Goal: Transaction & Acquisition: Download file/media

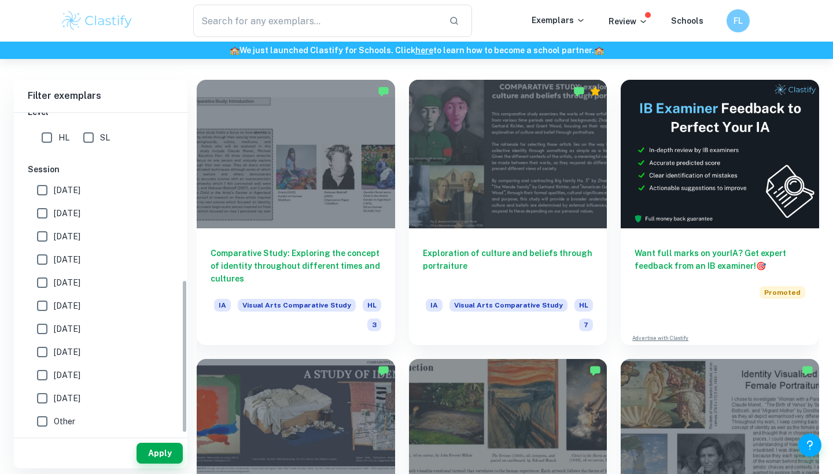
scroll to position [348, 0]
click at [43, 193] on input "[DATE]" at bounding box center [42, 190] width 23 height 23
checkbox input "true"
click at [40, 216] on input "[DATE]" at bounding box center [42, 213] width 23 height 23
checkbox input "true"
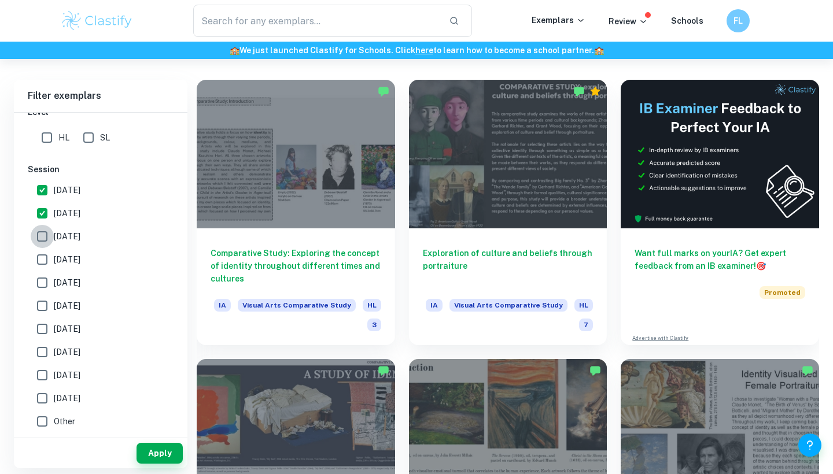
click at [41, 235] on input "[DATE]" at bounding box center [42, 236] width 23 height 23
checkbox input "true"
click at [41, 266] on input "[DATE]" at bounding box center [42, 259] width 23 height 23
checkbox input "true"
click at [159, 454] on button "Apply" at bounding box center [160, 453] width 46 height 21
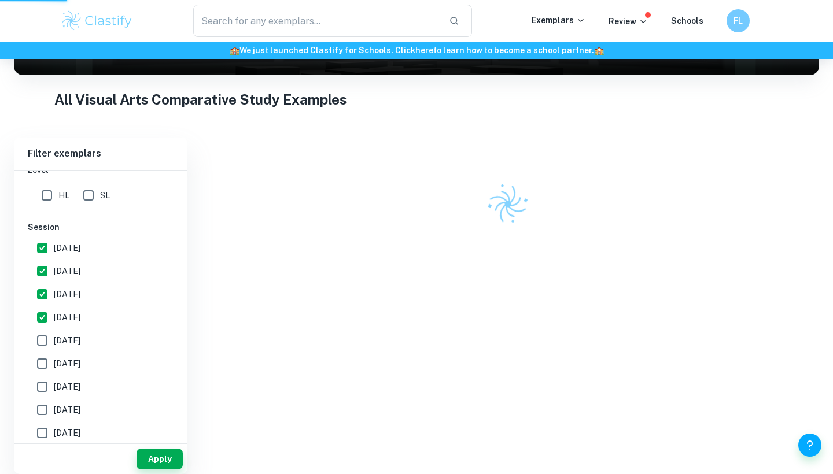
scroll to position [143, 0]
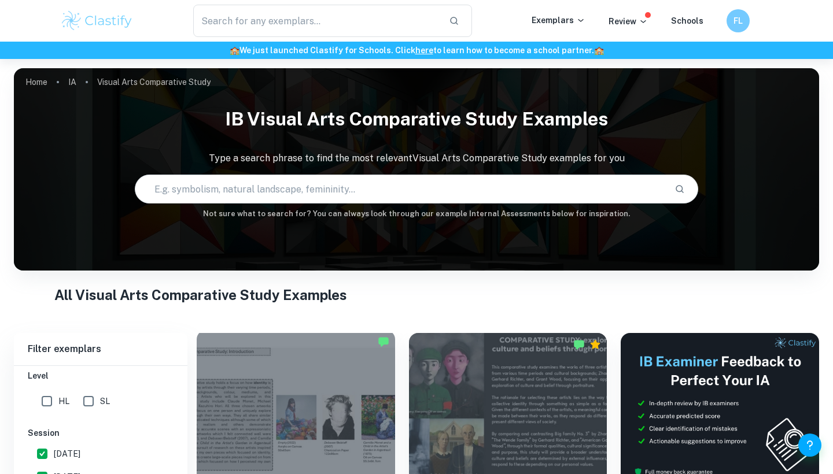
scroll to position [338, 0]
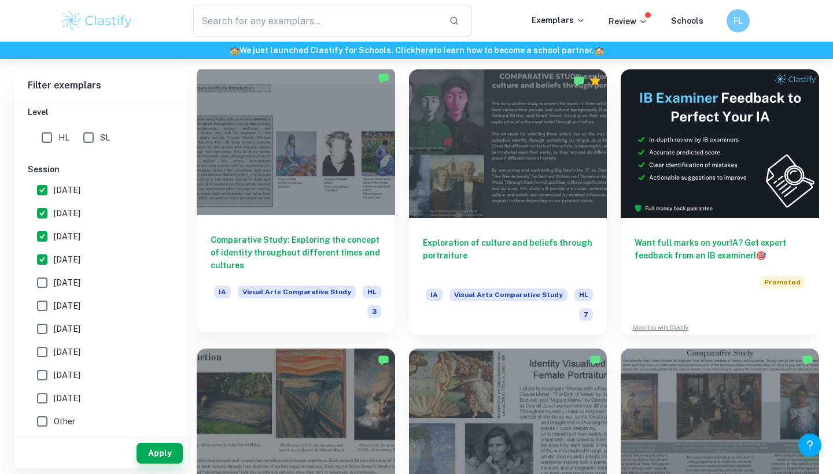
click at [320, 222] on div "Comparative Study: Exploring the concept of identity throughout different times…" at bounding box center [296, 273] width 198 height 117
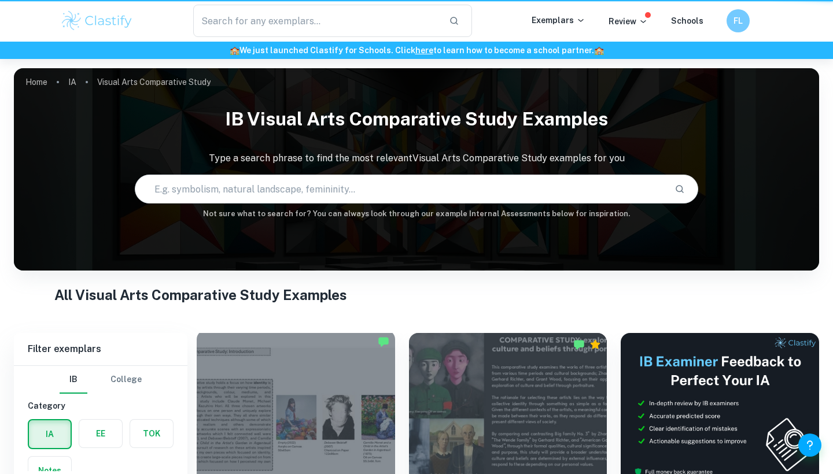
scroll to position [264, 0]
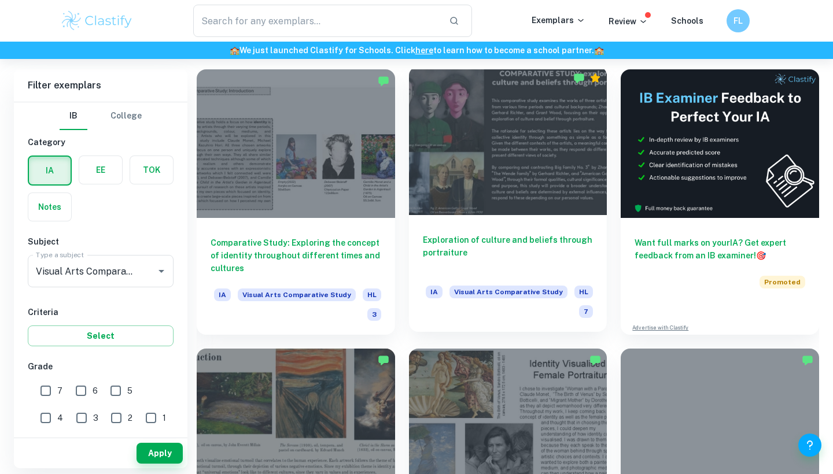
click at [539, 180] on div at bounding box center [508, 141] width 198 height 149
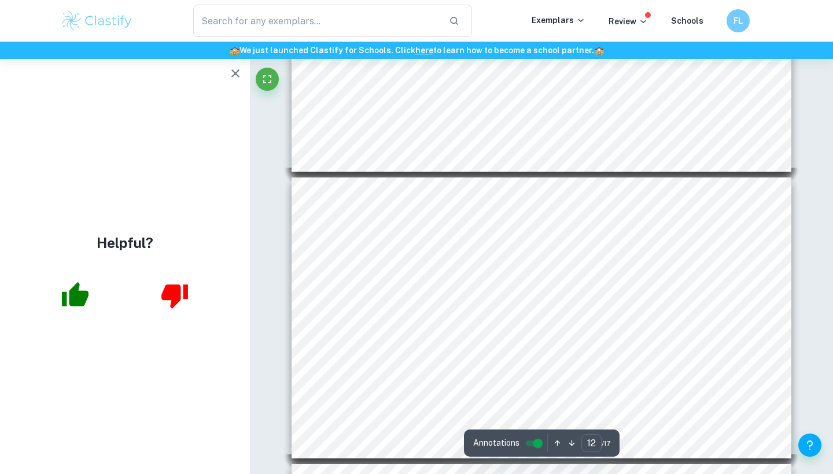
scroll to position [3133, 0]
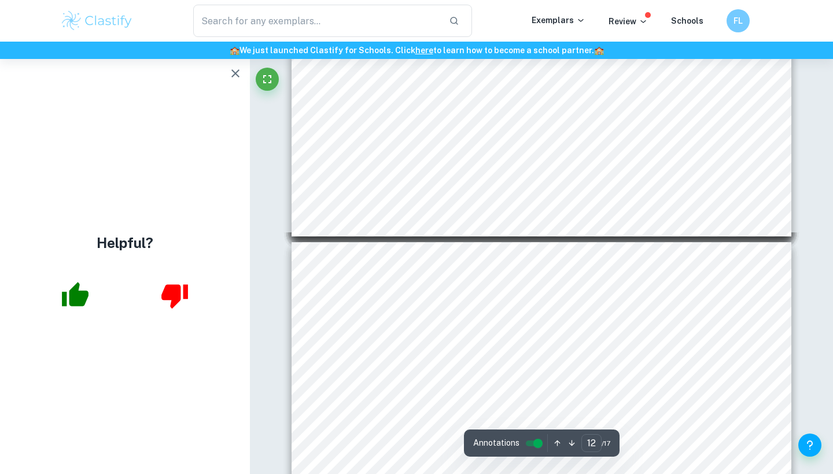
type input "11"
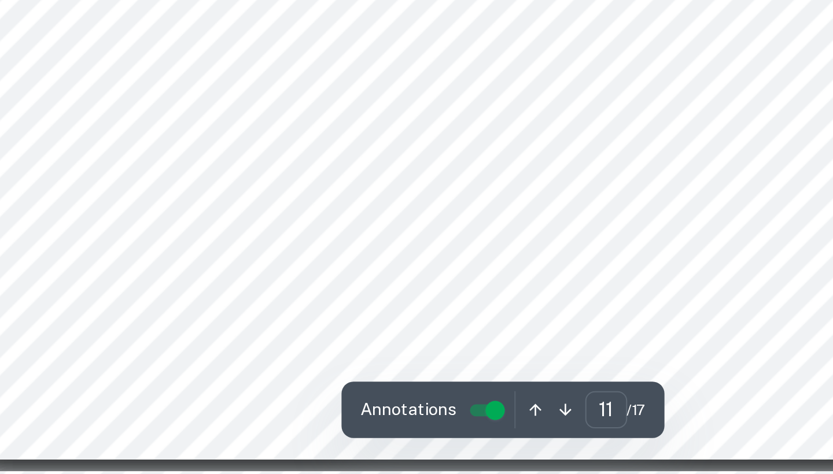
scroll to position [2954, 0]
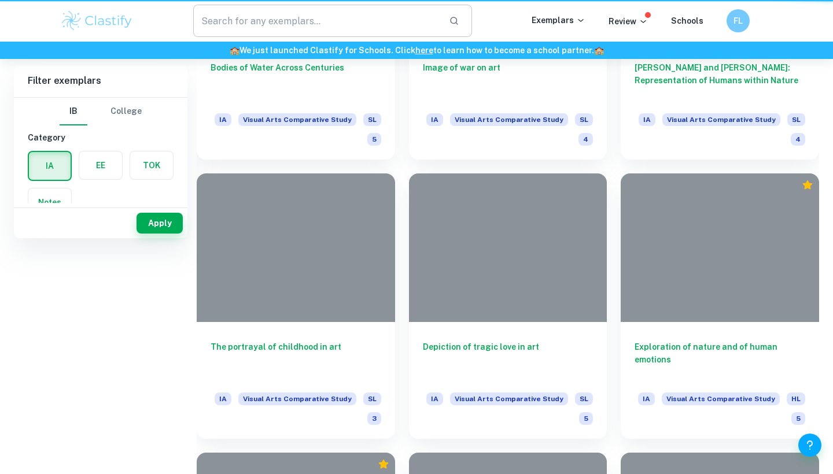
scroll to position [264, 0]
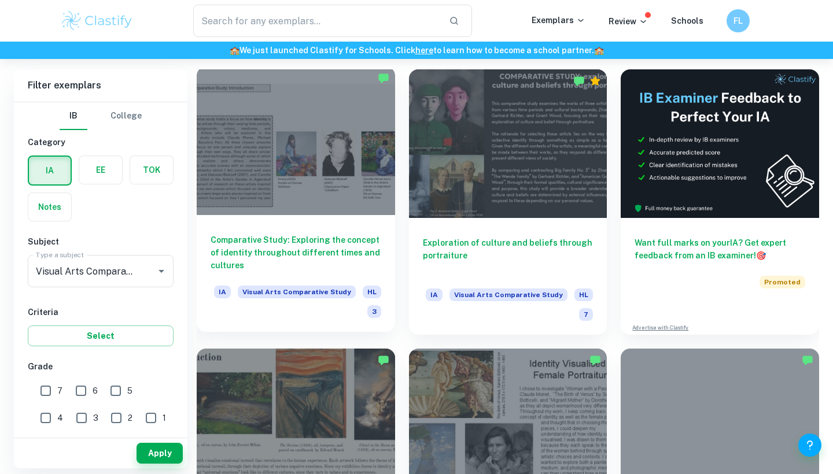
click at [320, 149] on div at bounding box center [296, 141] width 198 height 149
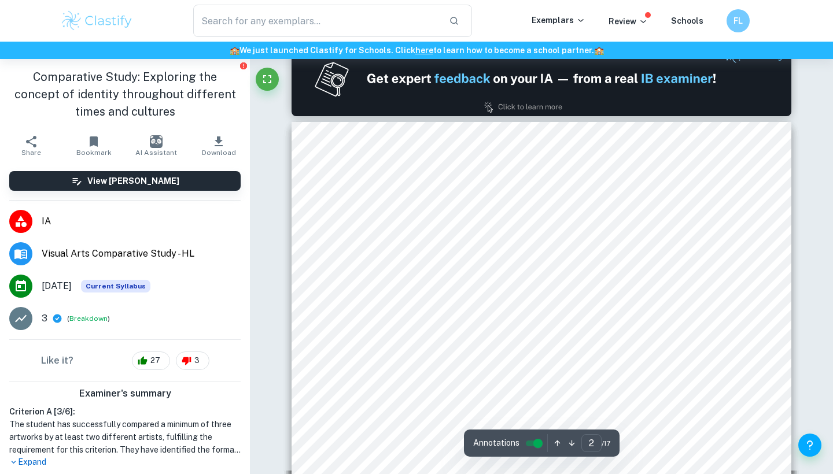
scroll to position [388, 0]
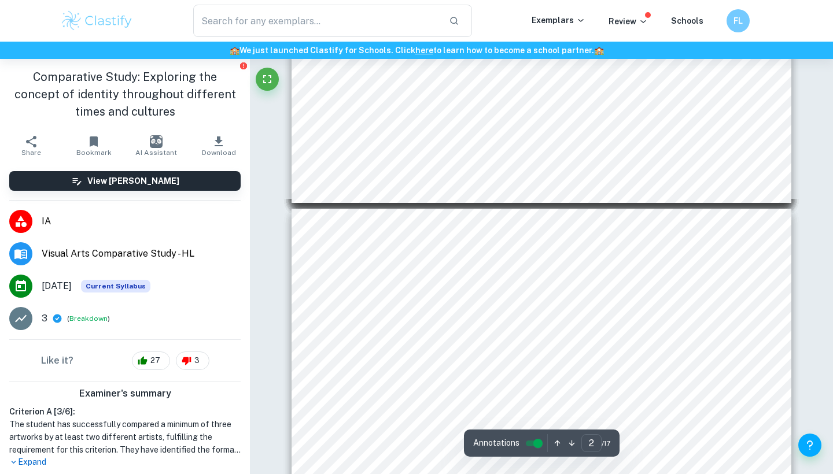
type input "3"
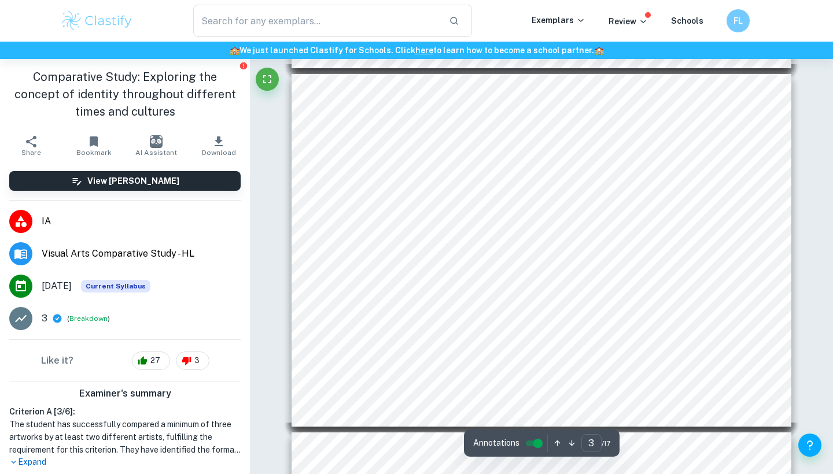
scroll to position [793, 0]
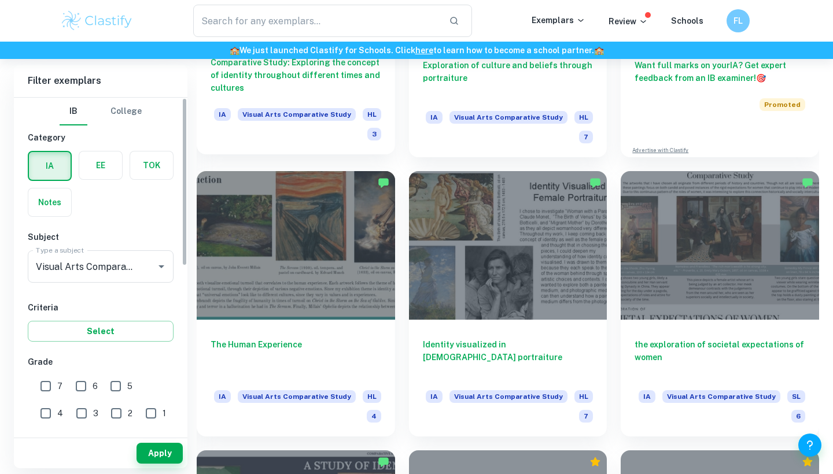
scroll to position [446, 0]
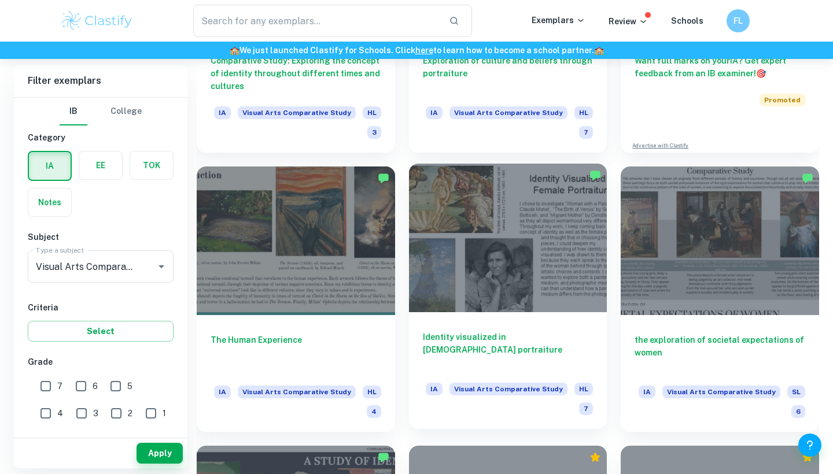
click at [496, 283] on div at bounding box center [508, 238] width 198 height 149
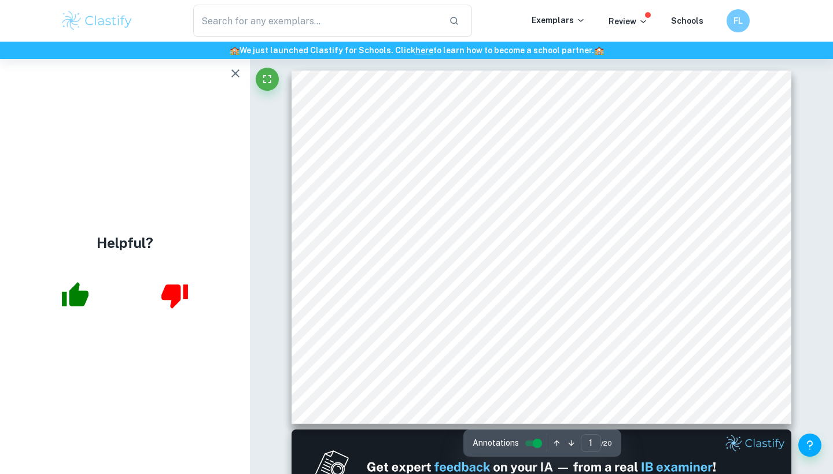
click at [555, 127] on div "Identity Visualised in [DEMOGRAPHIC_DATA] Portraiture I chose to investigate <W…" at bounding box center [542, 247] width 500 height 353
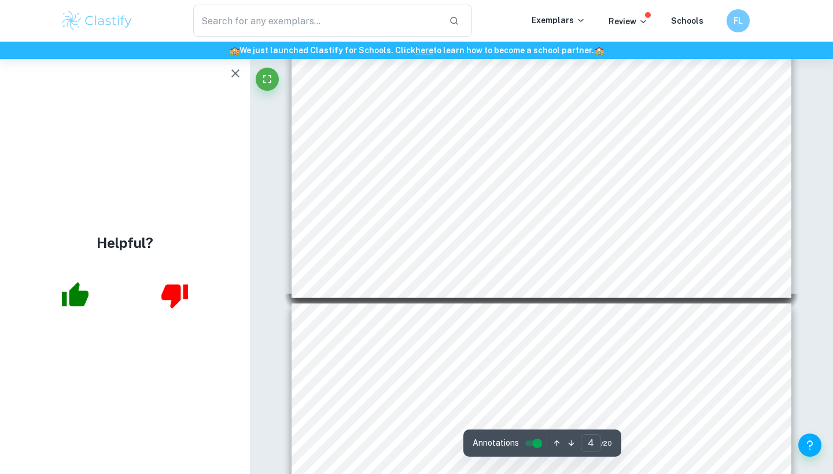
scroll to position [1287, 0]
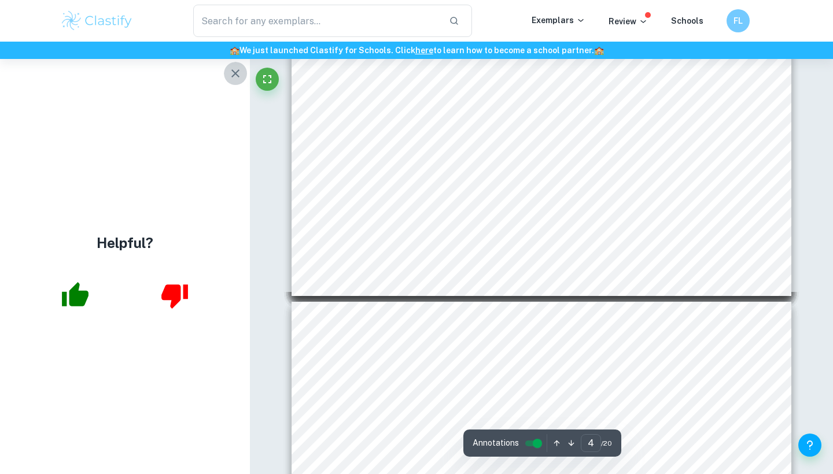
click at [235, 78] on icon "button" at bounding box center [236, 74] width 14 height 14
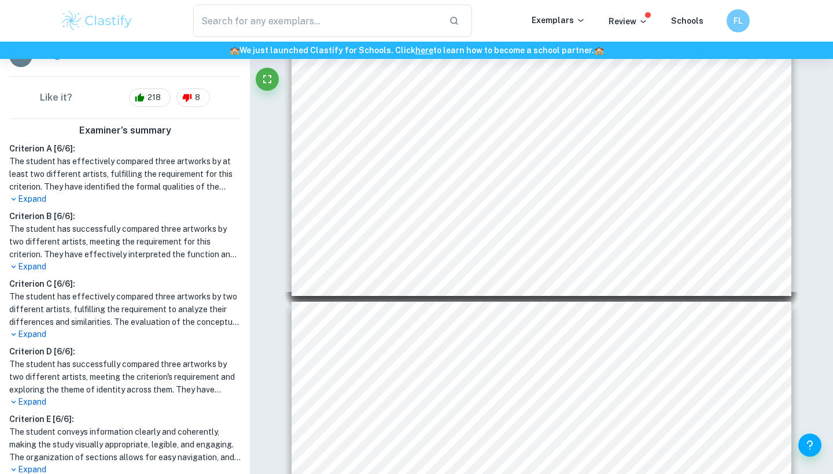
scroll to position [253, 0]
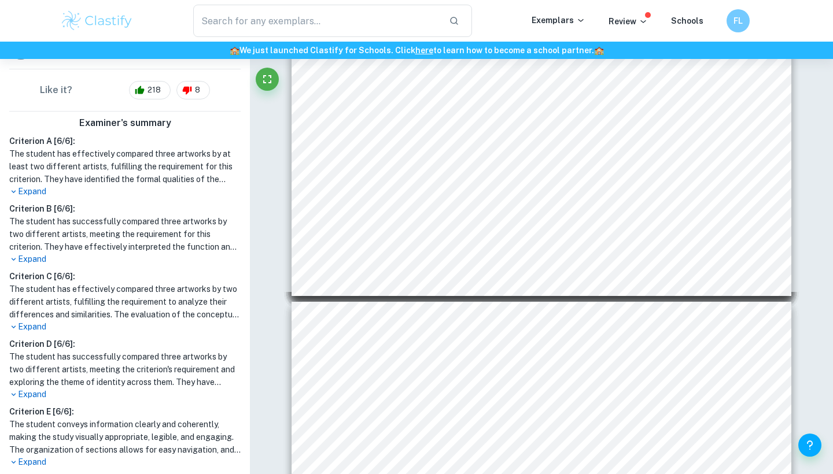
click at [39, 186] on p "Expand" at bounding box center [124, 192] width 231 height 12
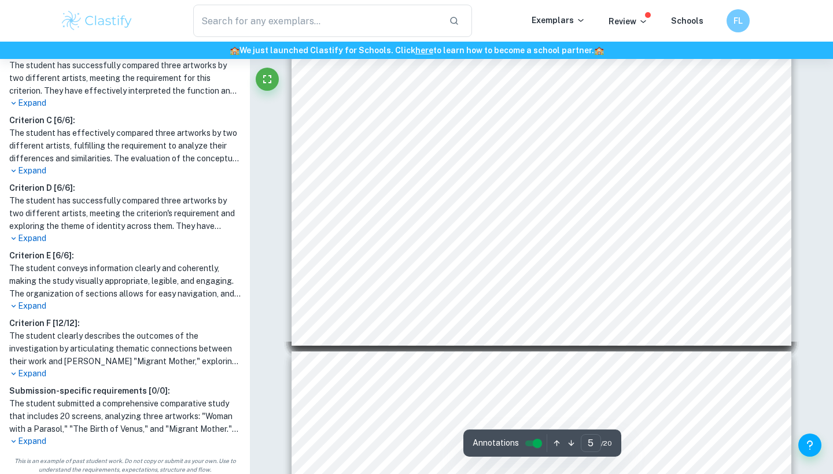
scroll to position [1597, 0]
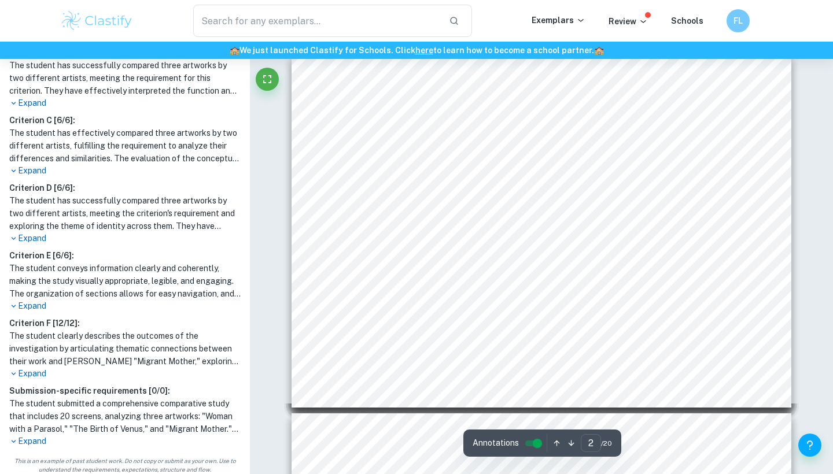
type input "1"
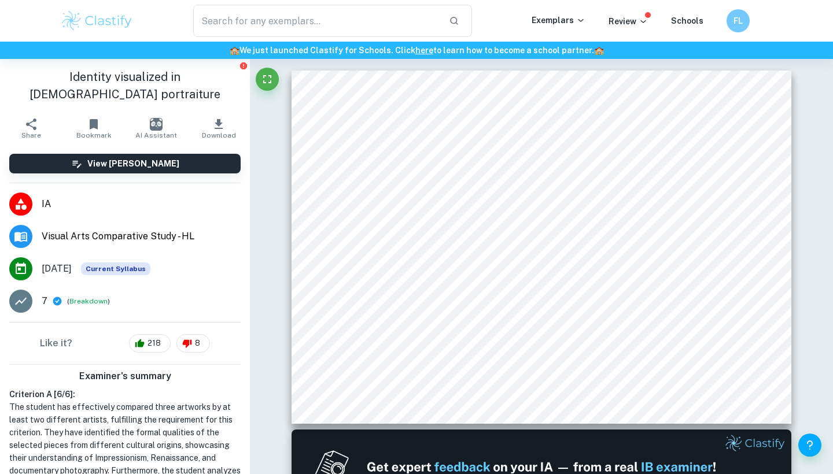
scroll to position [0, 0]
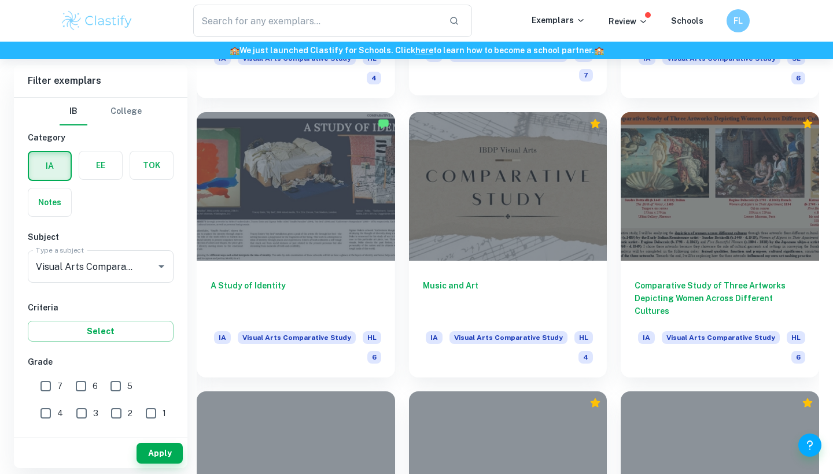
scroll to position [800, 0]
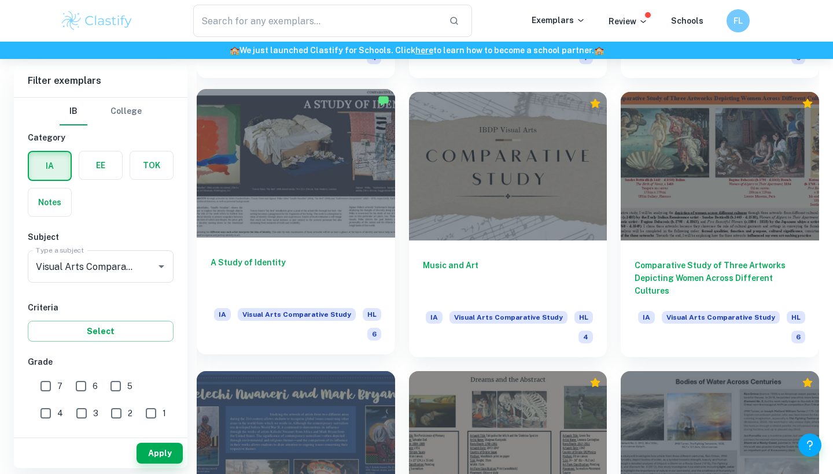
click at [330, 204] on div at bounding box center [296, 163] width 198 height 149
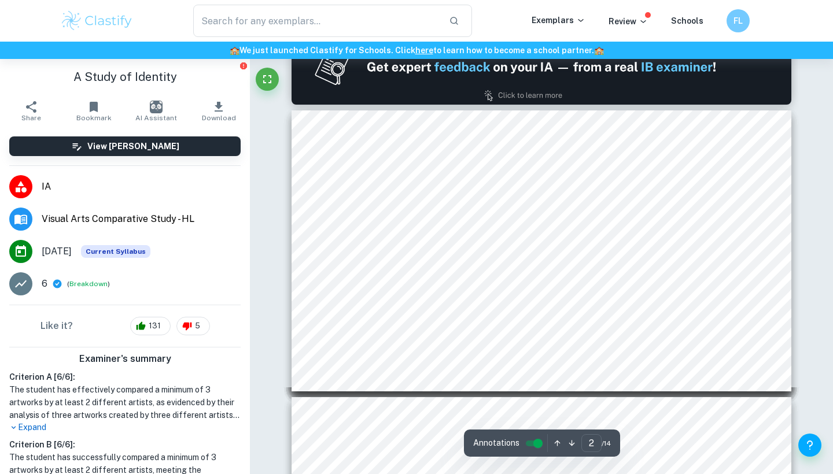
scroll to position [328, 1]
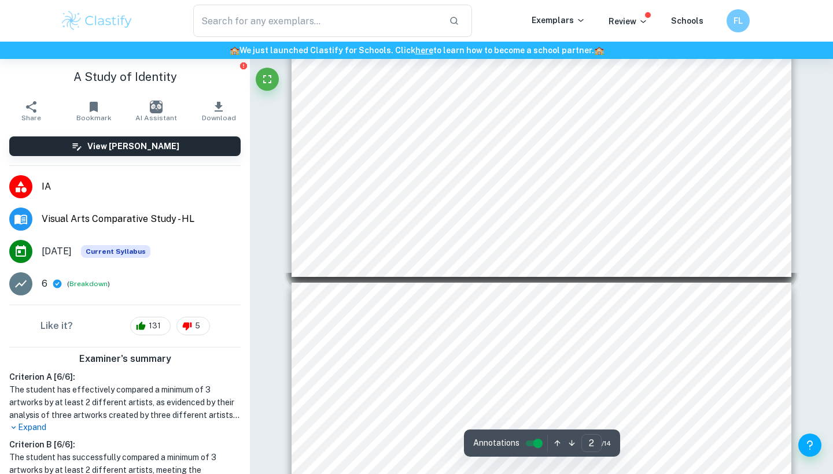
type input "3"
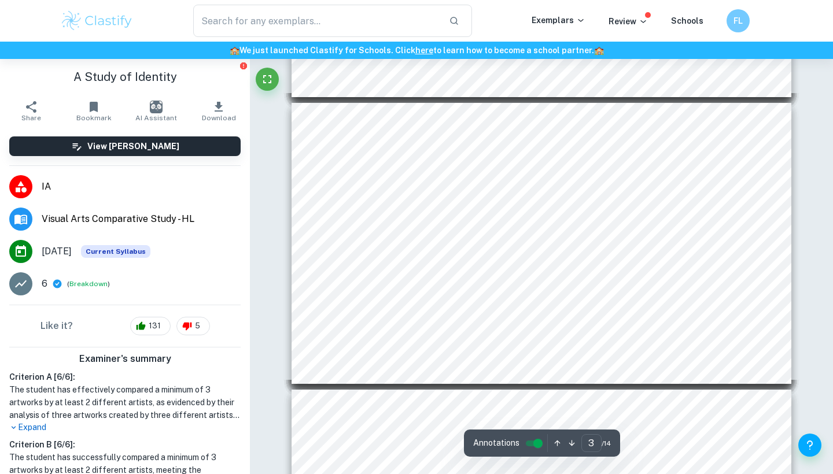
scroll to position [626, 0]
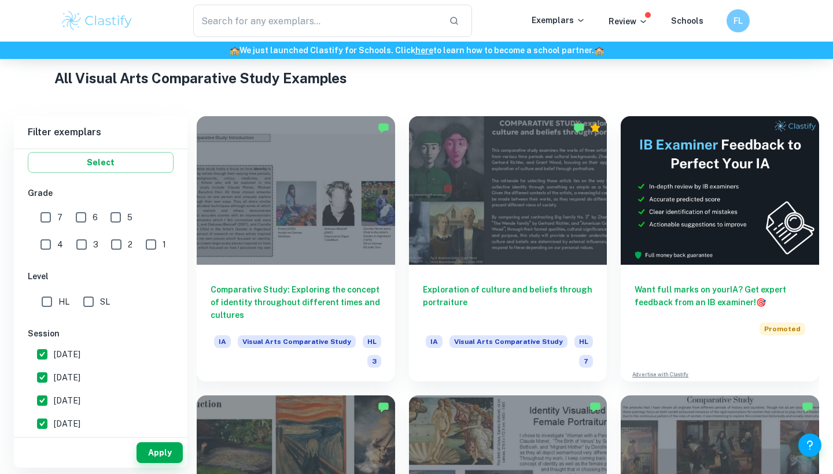
scroll to position [216, 0]
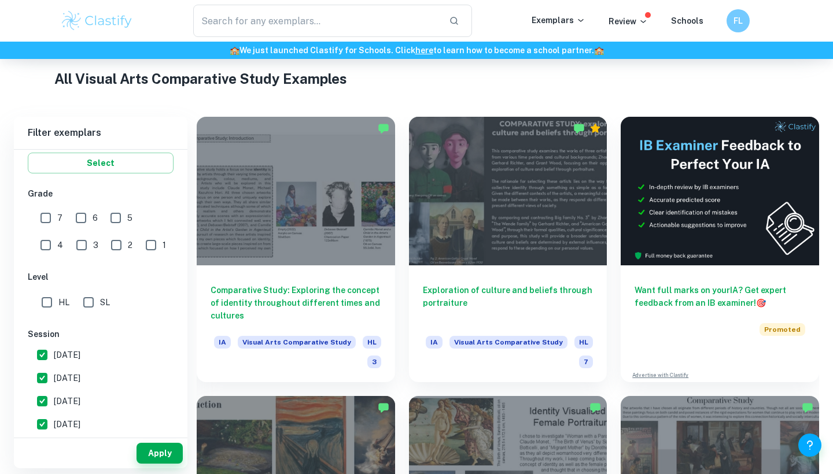
click at [46, 218] on input "7" at bounding box center [45, 218] width 23 height 23
checkbox input "true"
click at [78, 219] on input "6" at bounding box center [80, 218] width 23 height 23
checkbox input "true"
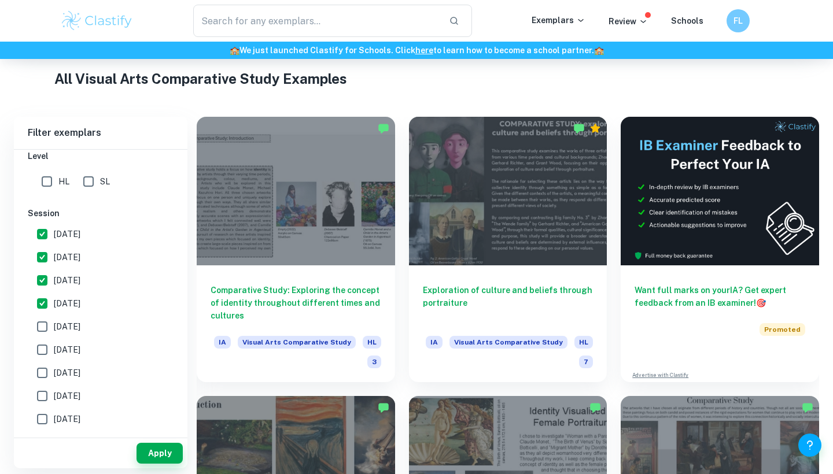
click at [59, 323] on span "[DATE]" at bounding box center [67, 326] width 27 height 13
click at [54, 323] on input "[DATE]" at bounding box center [42, 326] width 23 height 23
checkbox input "true"
click at [42, 347] on input "[DATE]" at bounding box center [42, 349] width 23 height 23
checkbox input "true"
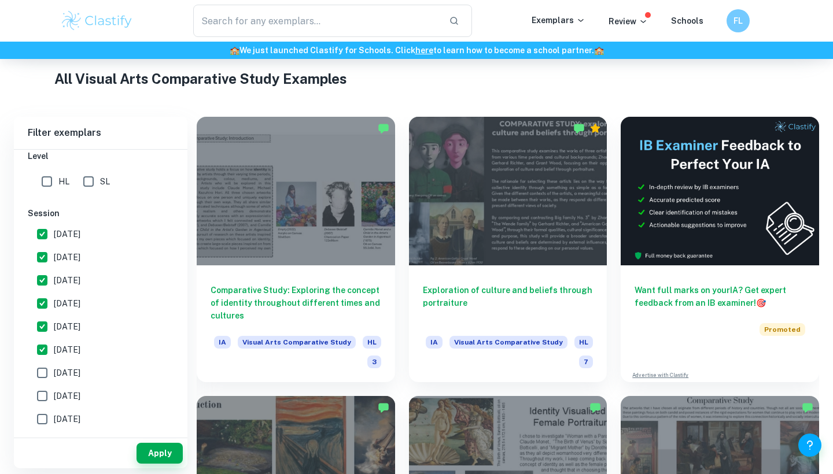
click at [49, 178] on input "HL" at bounding box center [46, 181] width 23 height 23
checkbox input "true"
click at [47, 367] on input "[DATE]" at bounding box center [42, 373] width 23 height 23
checkbox input "true"
click at [47, 405] on input "[DATE]" at bounding box center [42, 396] width 23 height 23
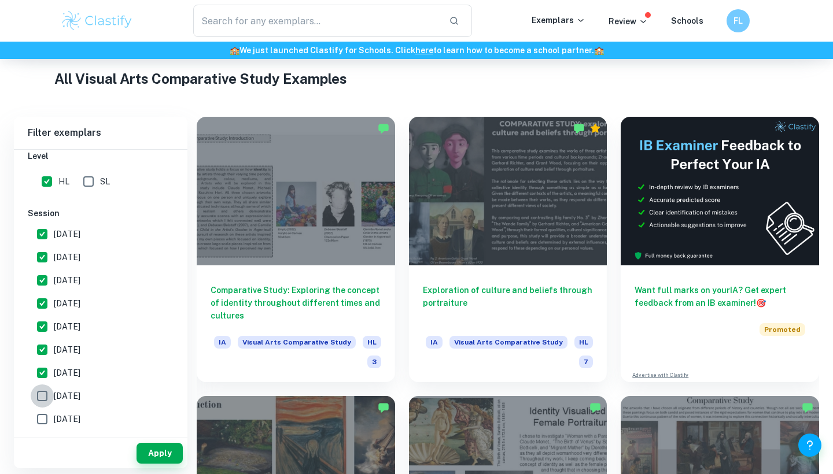
checkbox input "true"
click at [47, 427] on input "[DATE]" at bounding box center [42, 419] width 23 height 23
checkbox input "true"
click at [157, 457] on button "Apply" at bounding box center [160, 453] width 46 height 21
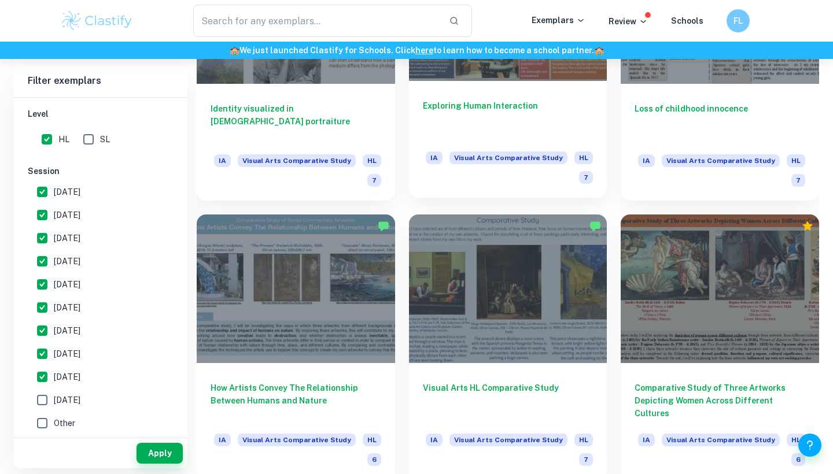
scroll to position [714, 0]
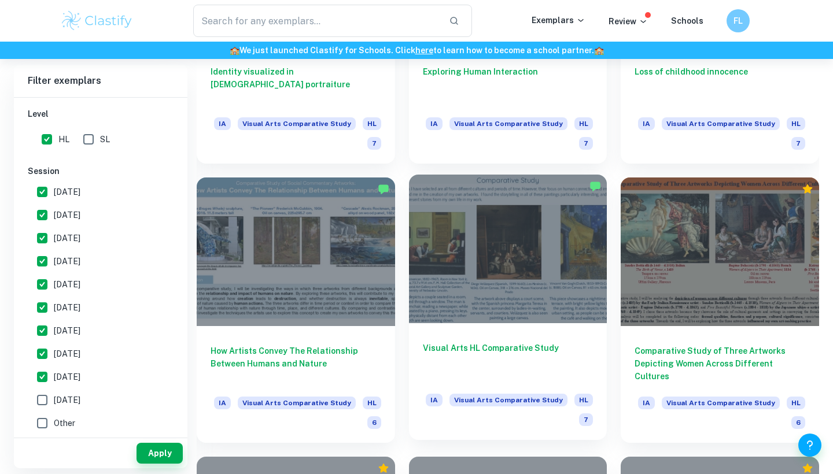
click at [496, 259] on div at bounding box center [508, 249] width 198 height 149
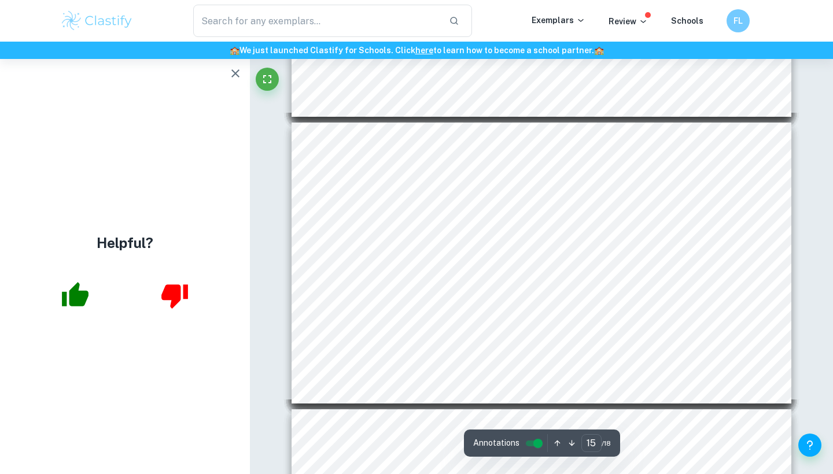
scroll to position [4051, 0]
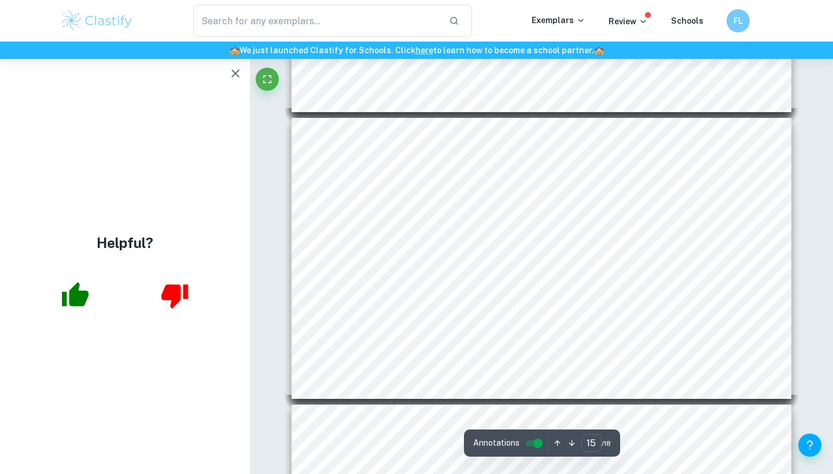
click at [237, 72] on icon "button" at bounding box center [235, 73] width 8 height 8
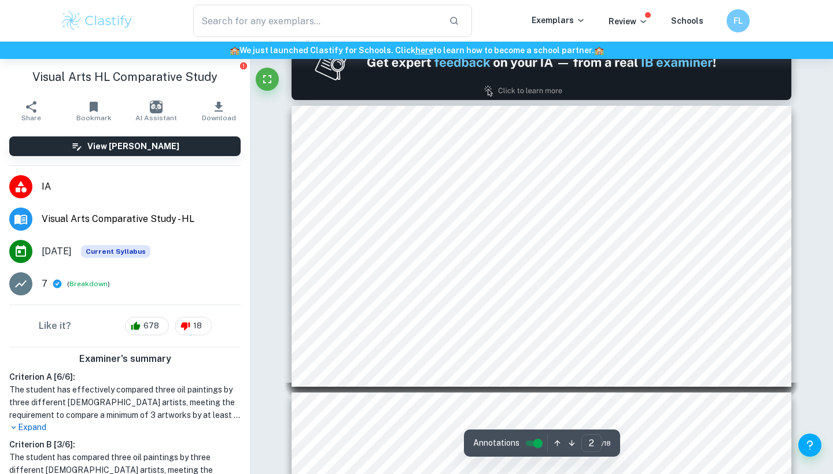
scroll to position [331, 0]
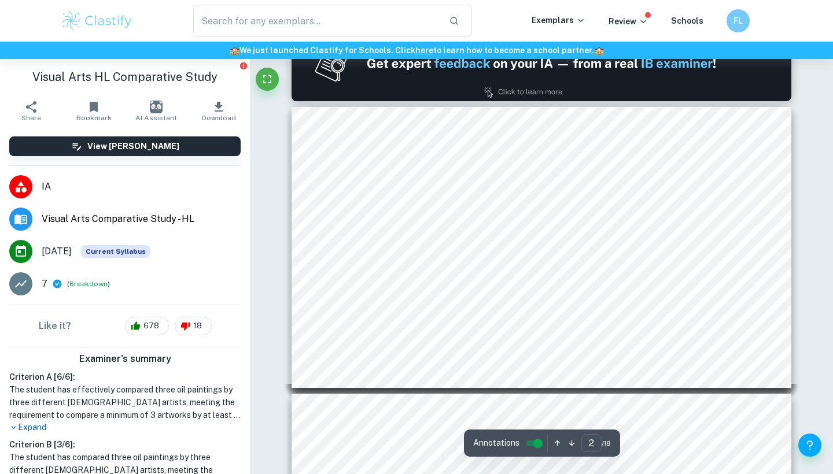
type input "3"
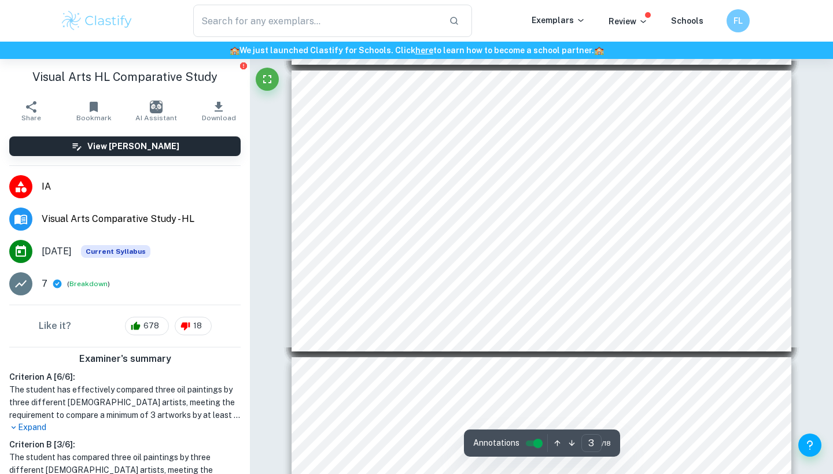
scroll to position [642, 0]
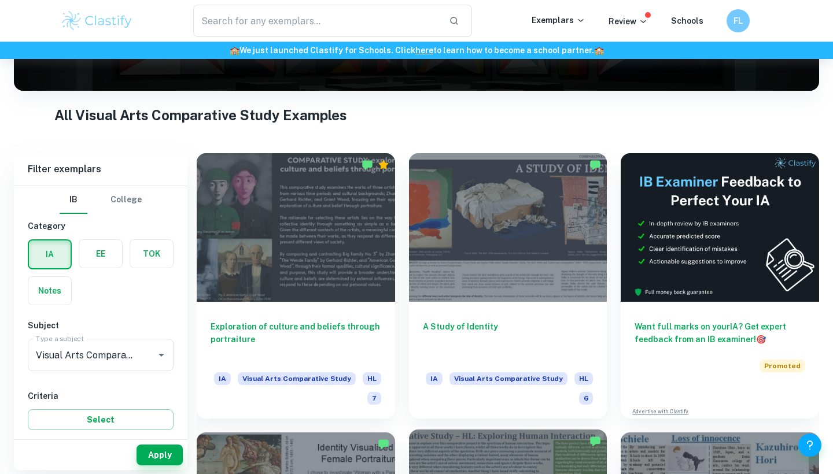
scroll to position [183, 0]
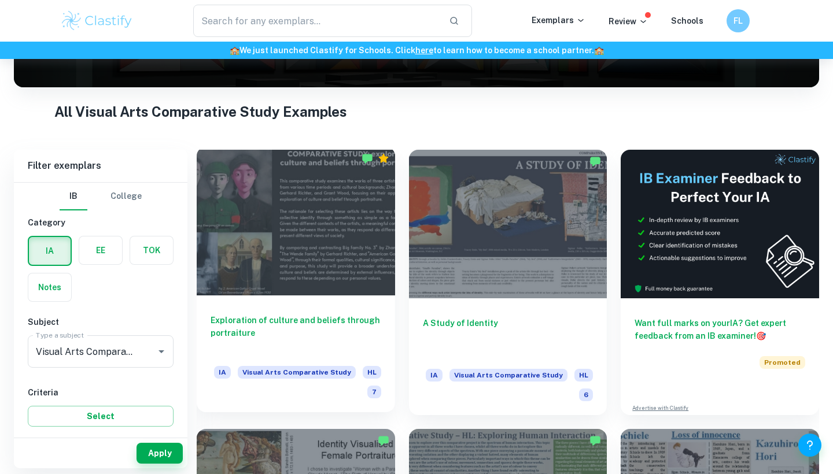
click at [271, 304] on div "Exploration of culture and beliefs through portraiture IA Visual Arts Comparati…" at bounding box center [296, 354] width 198 height 117
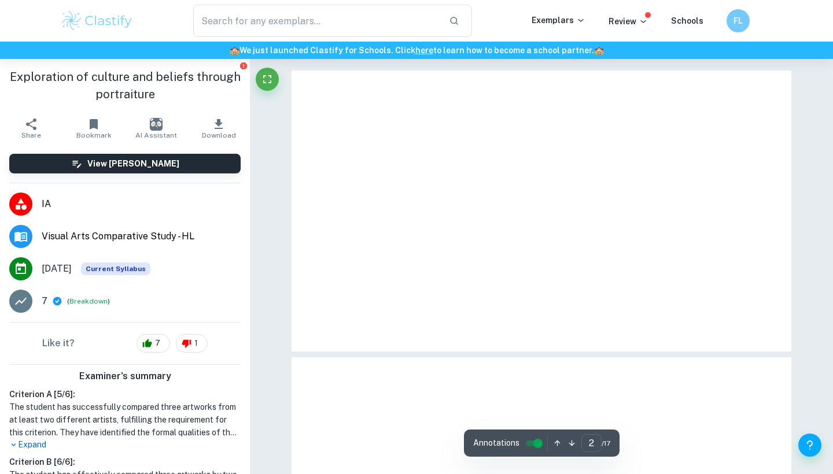
type input "1"
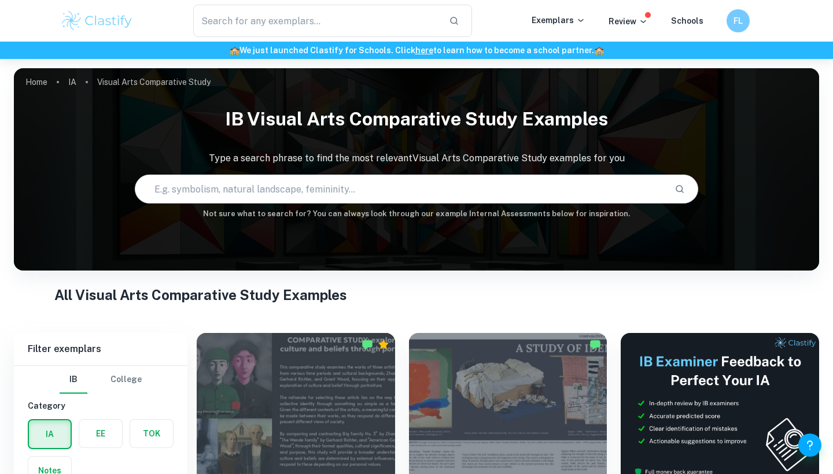
scroll to position [183, 0]
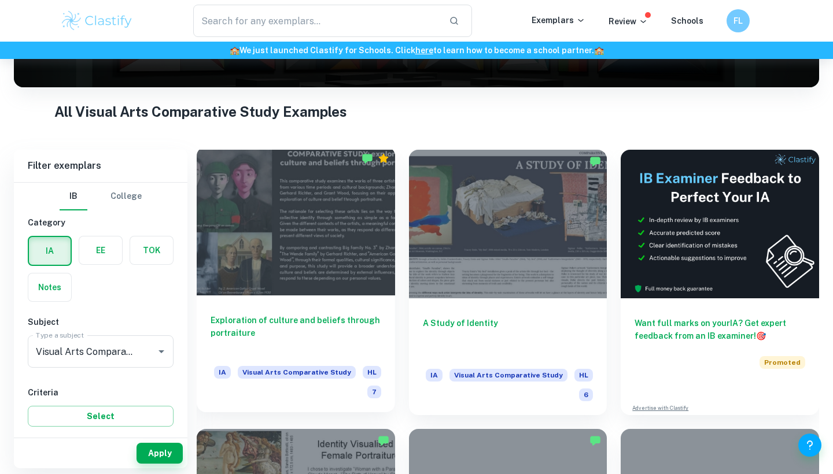
click at [327, 227] on div at bounding box center [296, 221] width 198 height 149
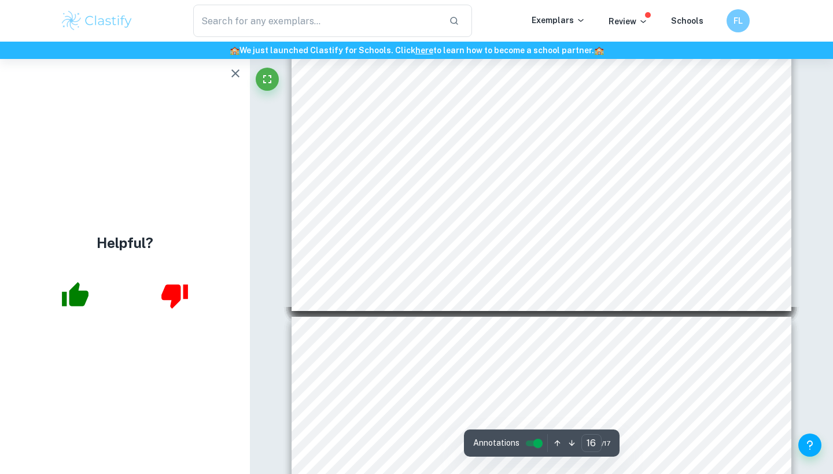
scroll to position [4355, 0]
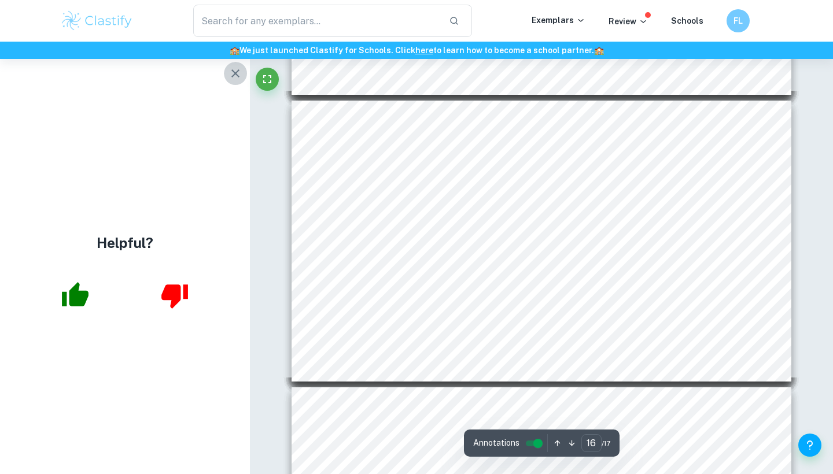
click at [236, 75] on icon "button" at bounding box center [235, 73] width 8 height 8
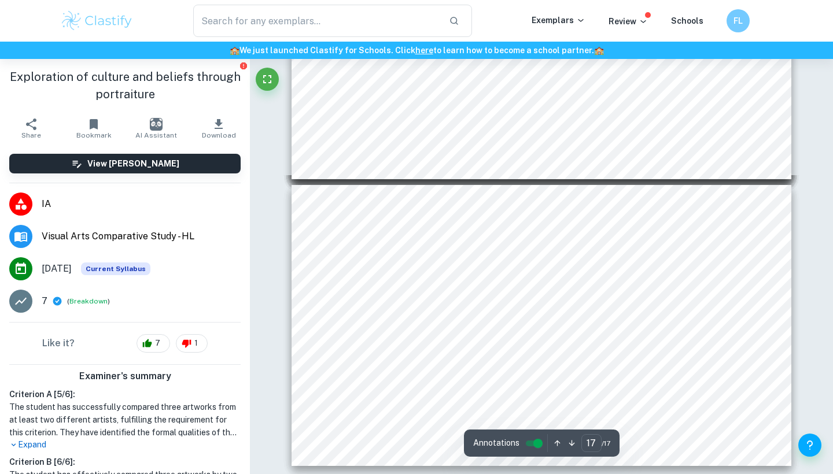
scroll to position [4561, 0]
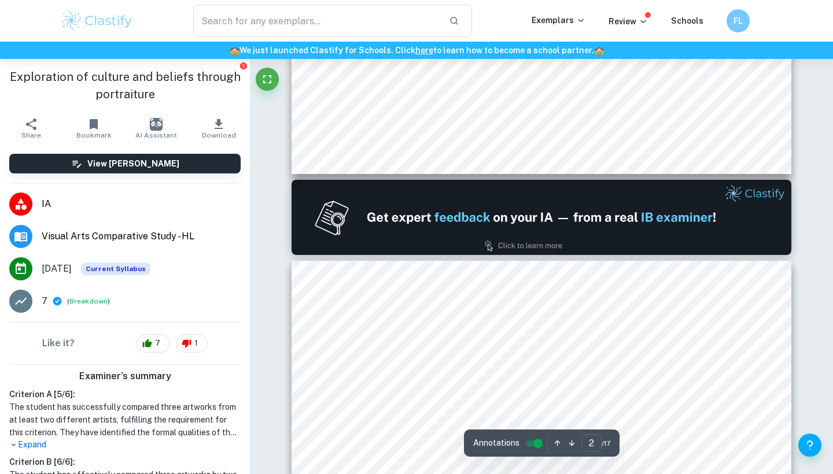
type input "1"
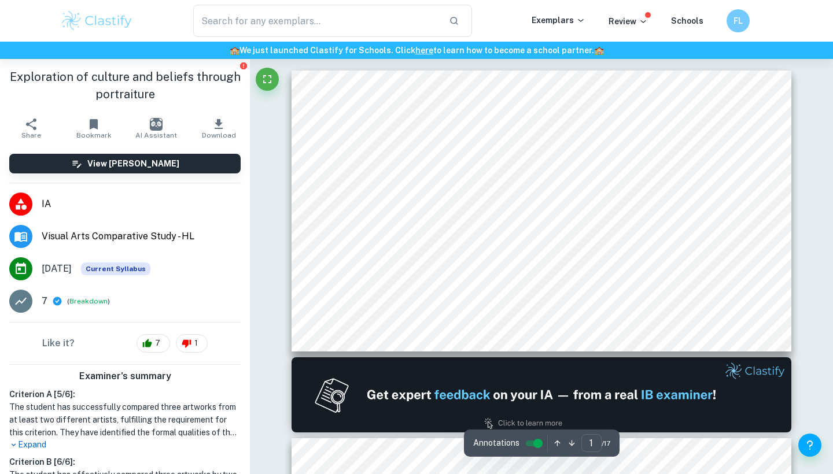
scroll to position [0, 0]
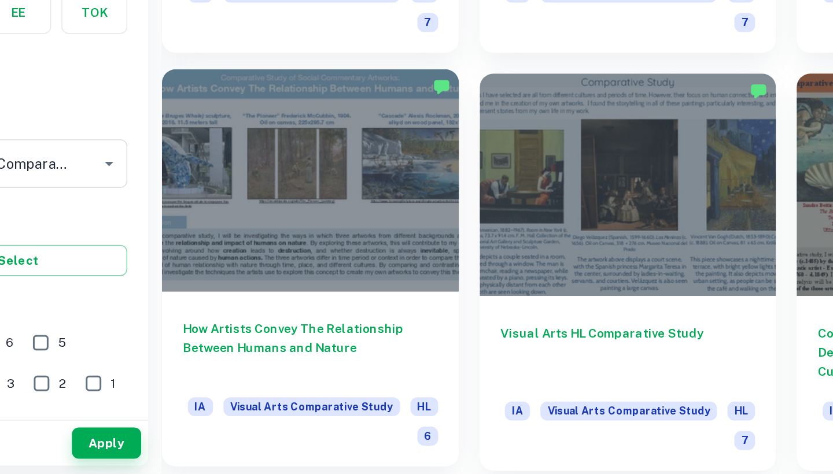
scroll to position [788, 0]
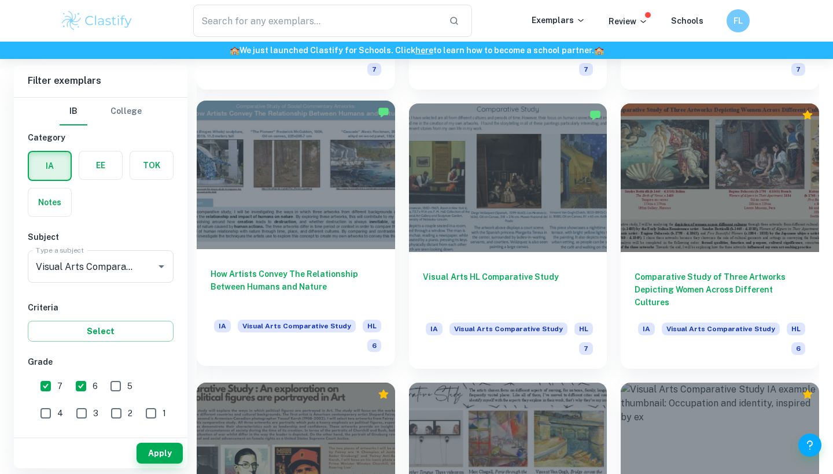
click at [267, 165] on div at bounding box center [296, 175] width 198 height 149
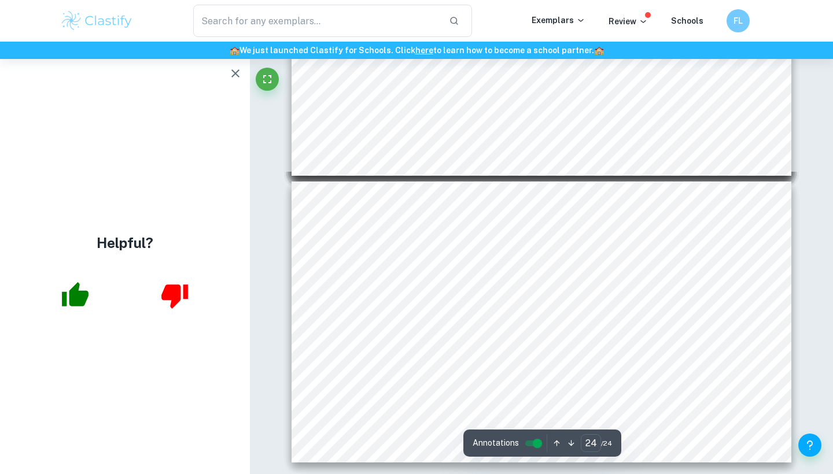
scroll to position [6569, 0]
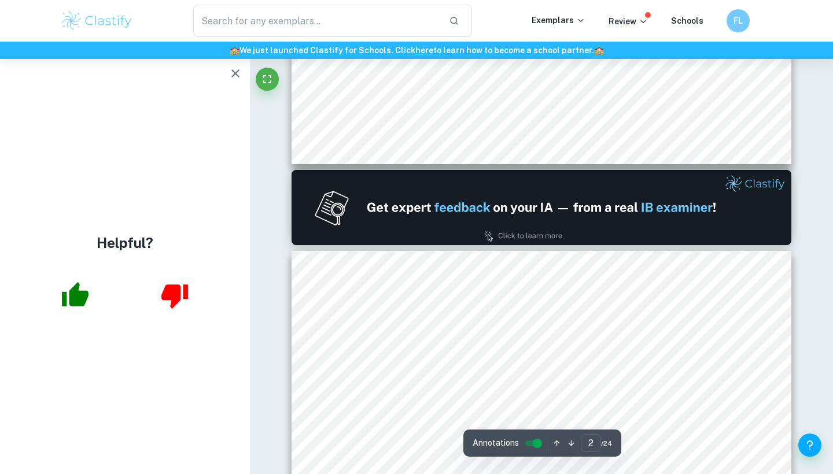
type input "1"
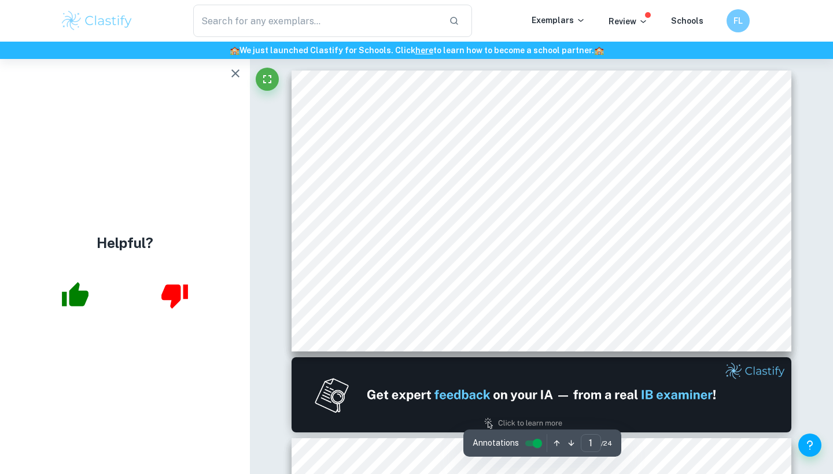
scroll to position [0, 0]
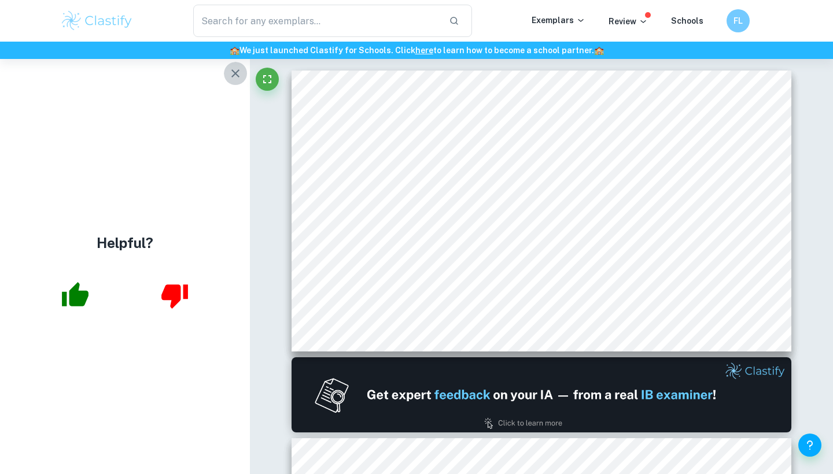
click at [238, 71] on icon "button" at bounding box center [235, 73] width 8 height 8
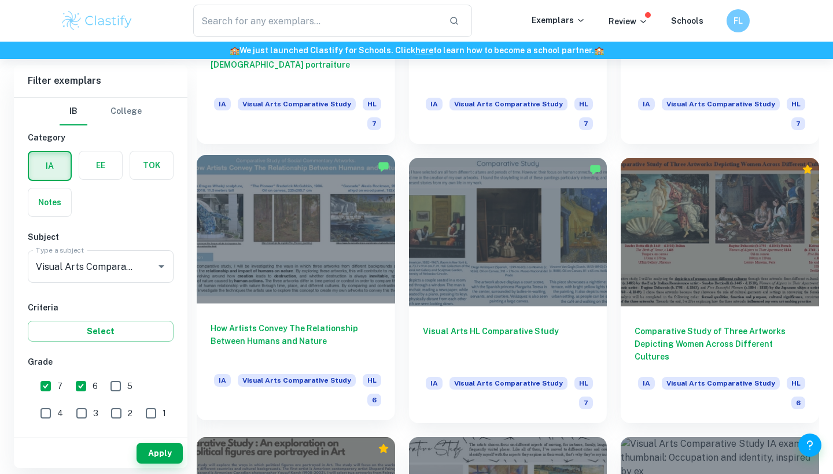
scroll to position [736, 0]
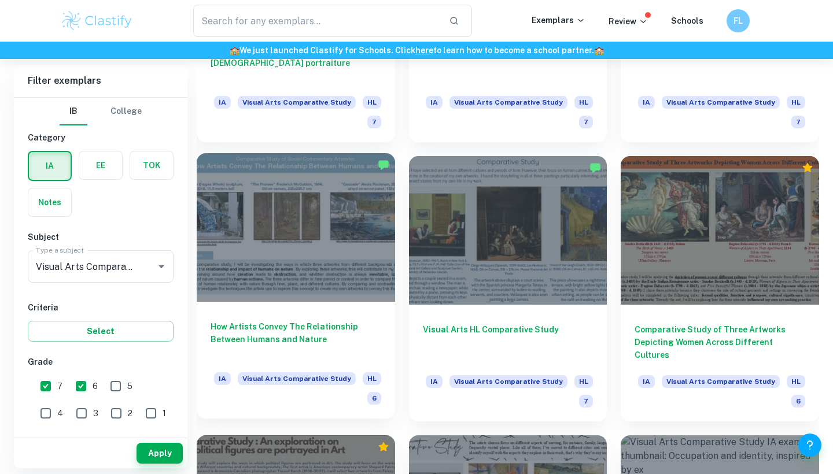
click at [302, 268] on div at bounding box center [296, 227] width 198 height 149
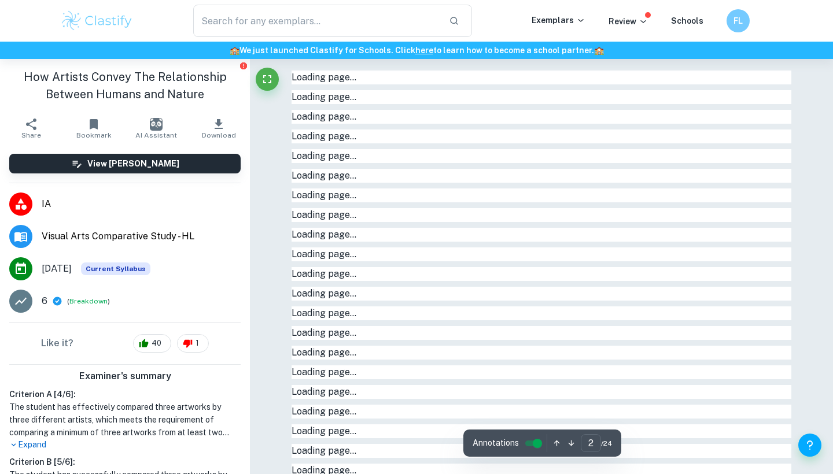
type input "1"
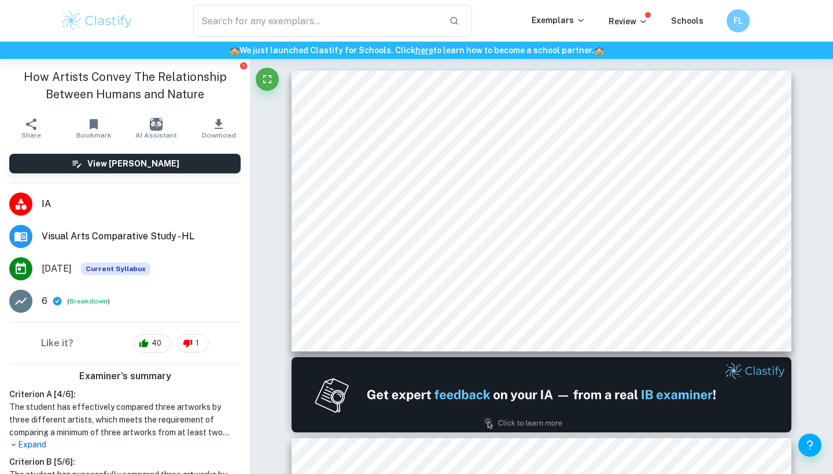
click at [220, 127] on icon "button" at bounding box center [219, 124] width 14 height 14
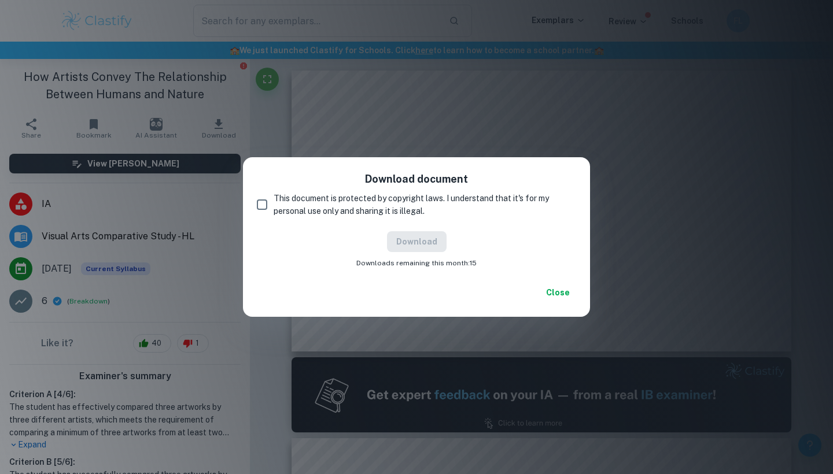
click at [264, 200] on input "This document is protected by copyright laws. I understand that it's for my per…" at bounding box center [261, 204] width 23 height 23
checkbox input "true"
click at [433, 238] on button "Download" at bounding box center [417, 241] width 60 height 21
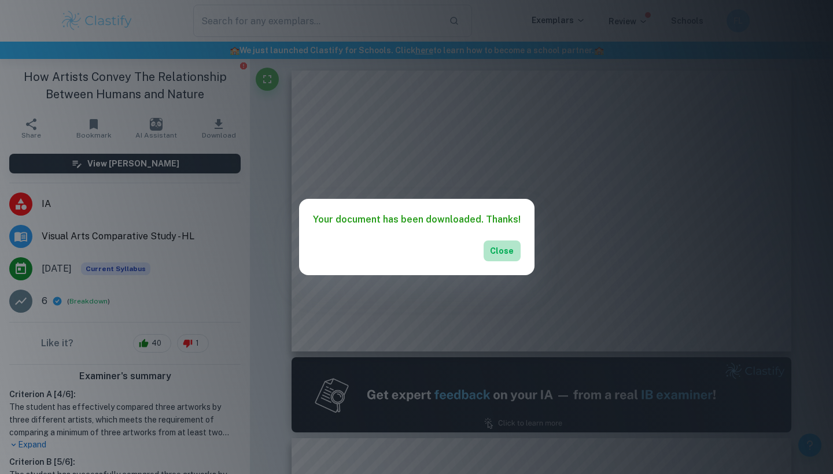
click at [496, 253] on button "Close" at bounding box center [502, 251] width 37 height 21
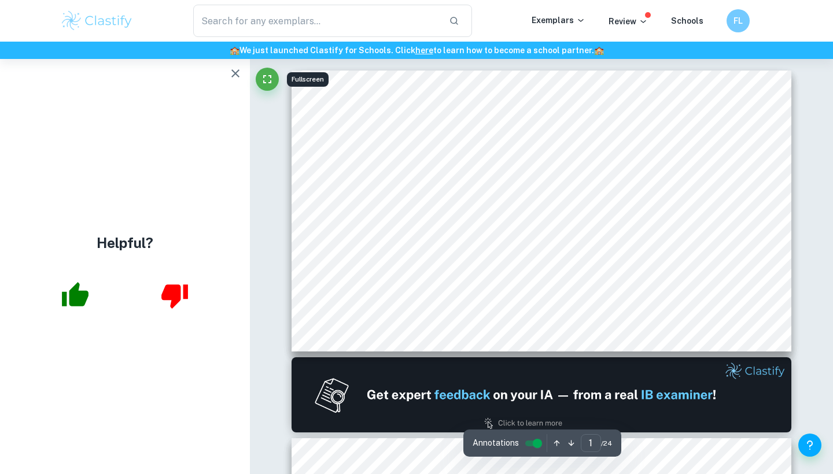
click at [233, 73] on icon "button" at bounding box center [236, 74] width 14 height 14
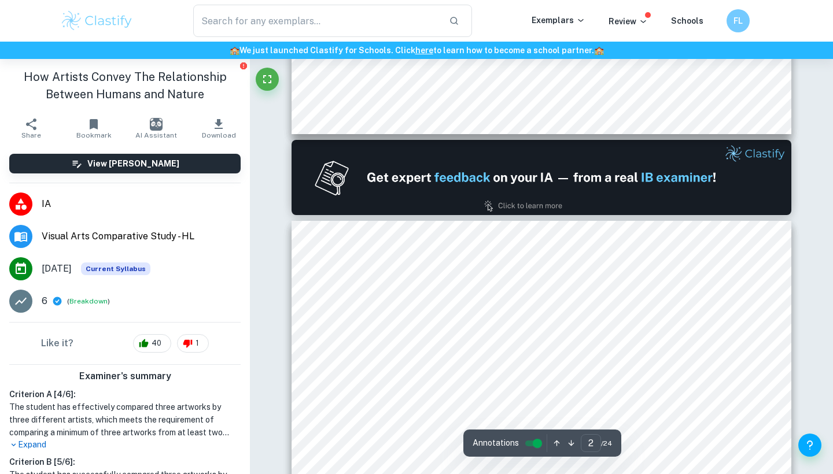
scroll to position [222, 1]
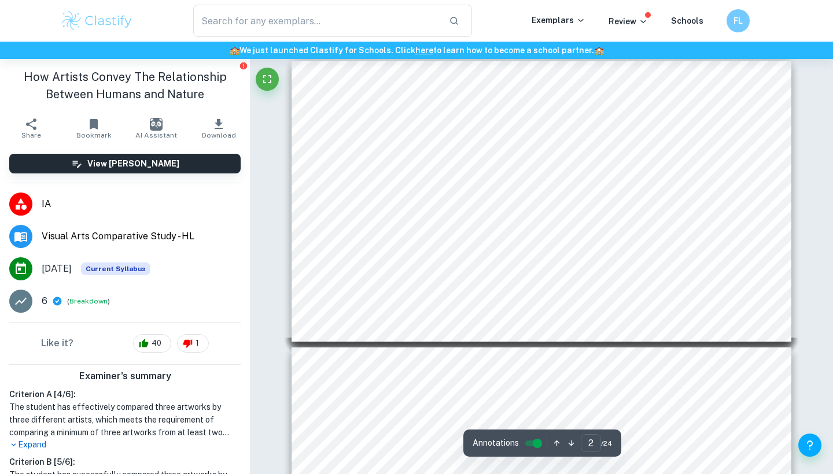
type input "1"
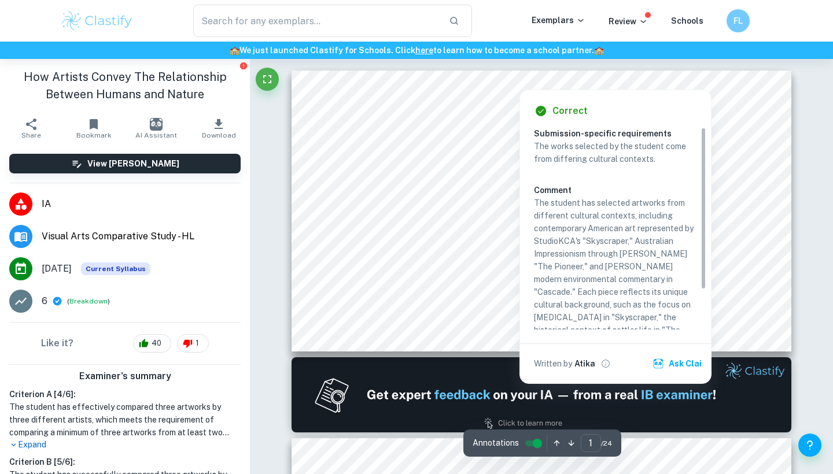
scroll to position [0, 0]
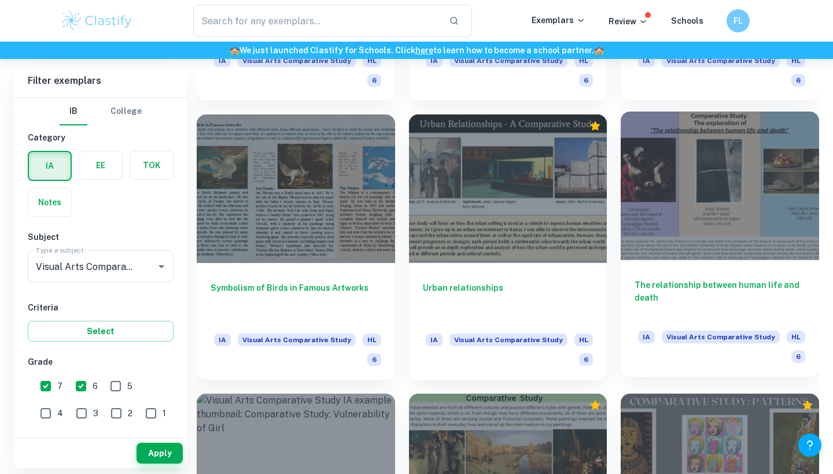
scroll to position [1348, 0]
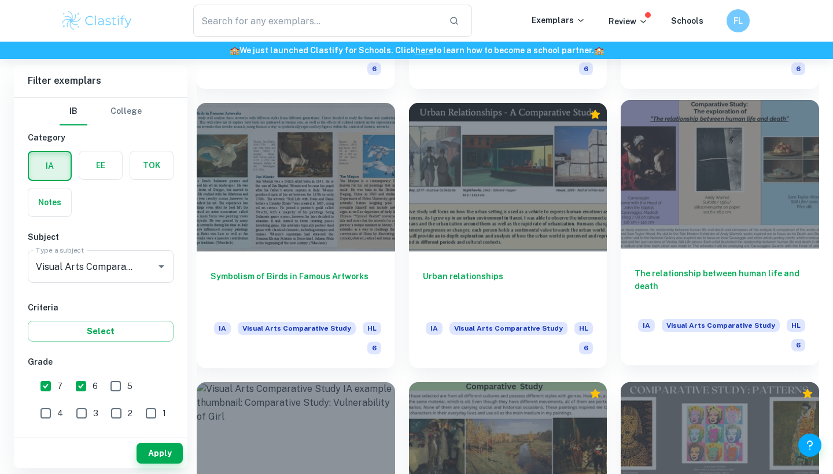
click at [729, 200] on div at bounding box center [720, 174] width 198 height 149
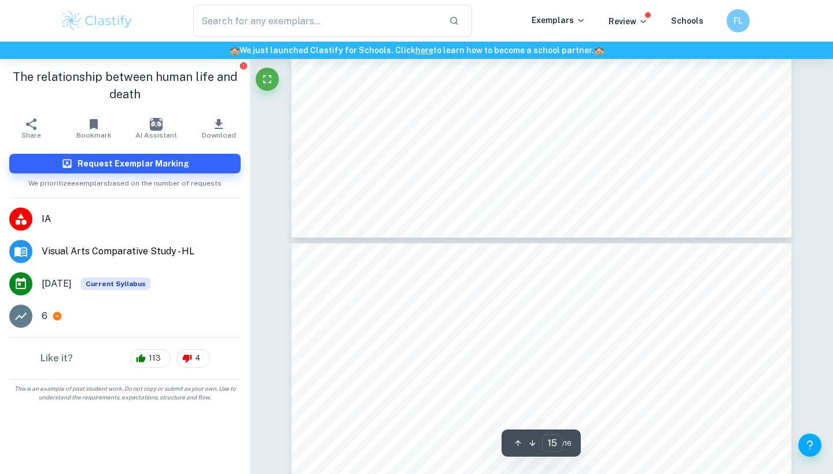
type input "16"
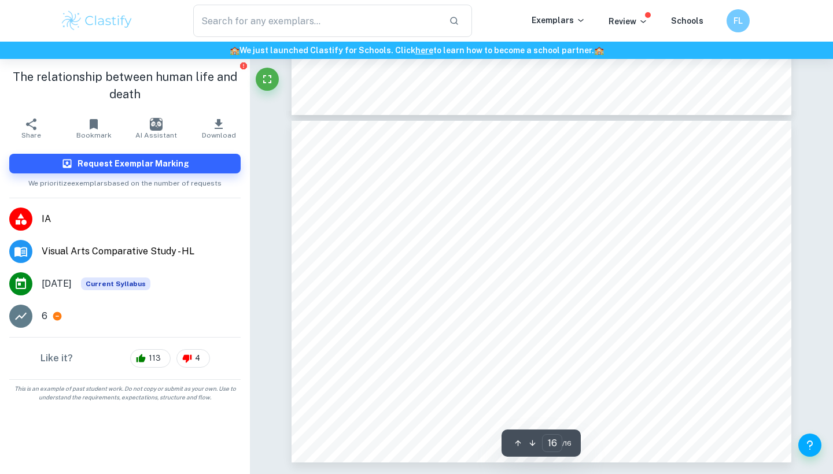
scroll to position [5246, 0]
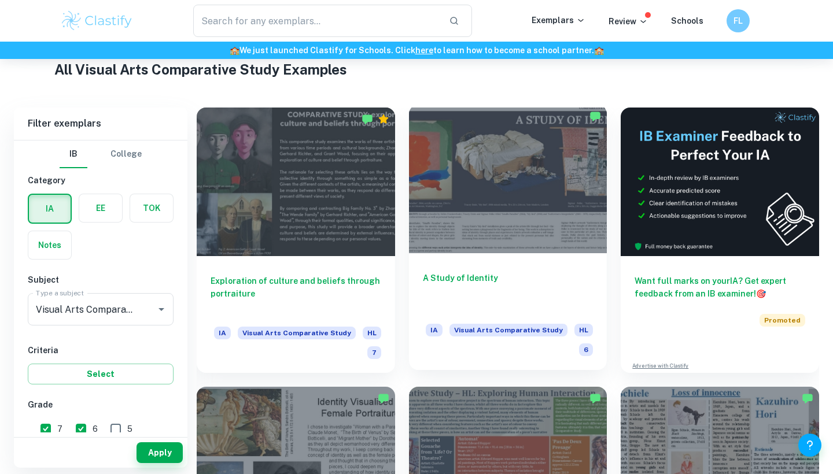
scroll to position [227, 0]
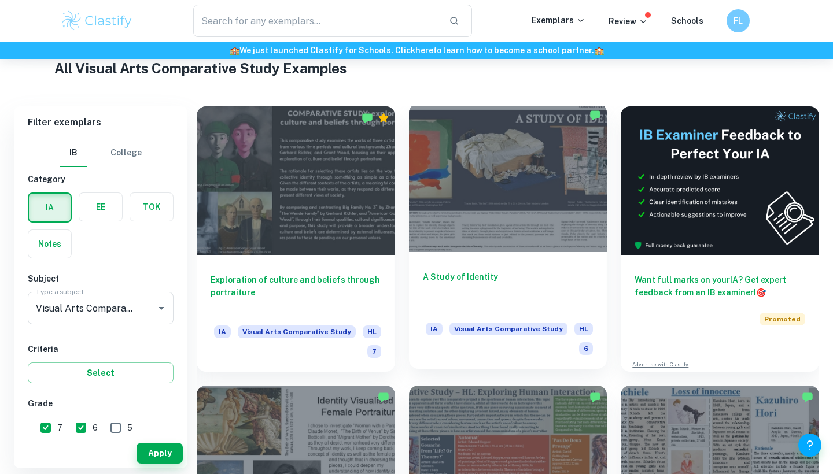
click at [503, 171] on div at bounding box center [508, 178] width 198 height 149
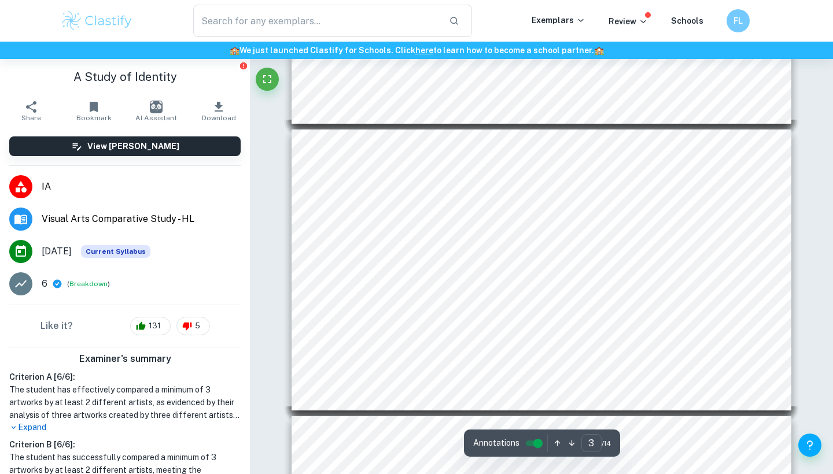
scroll to position [675, 1]
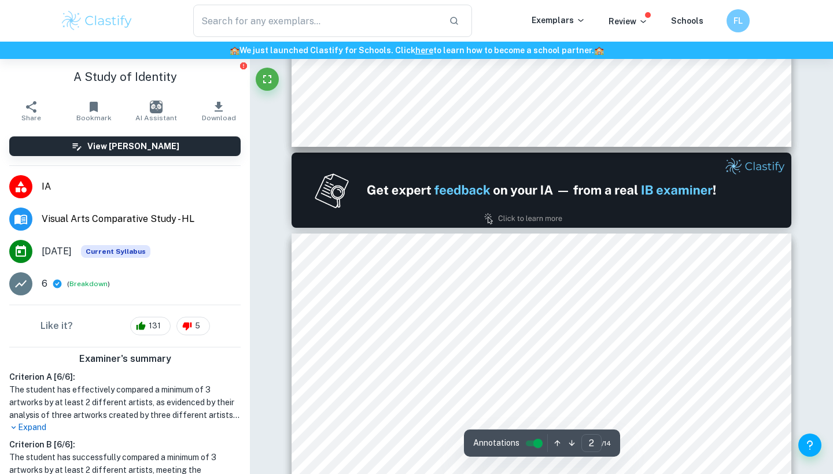
type input "1"
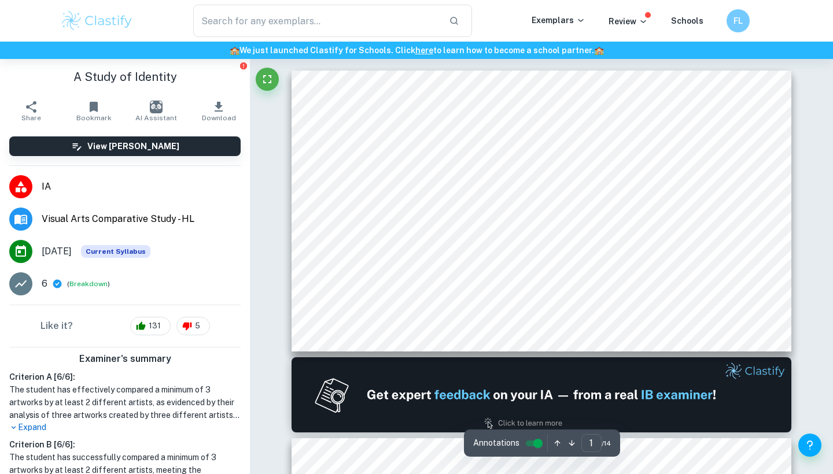
scroll to position [0, 0]
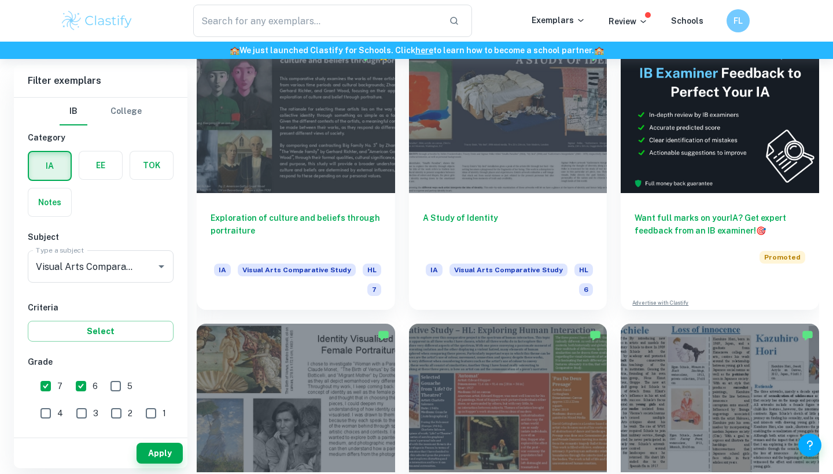
scroll to position [292, 0]
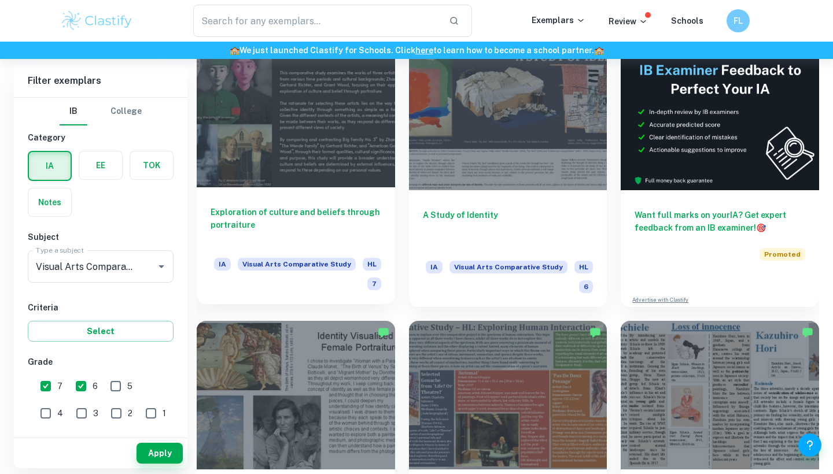
click at [311, 136] on div at bounding box center [296, 113] width 198 height 149
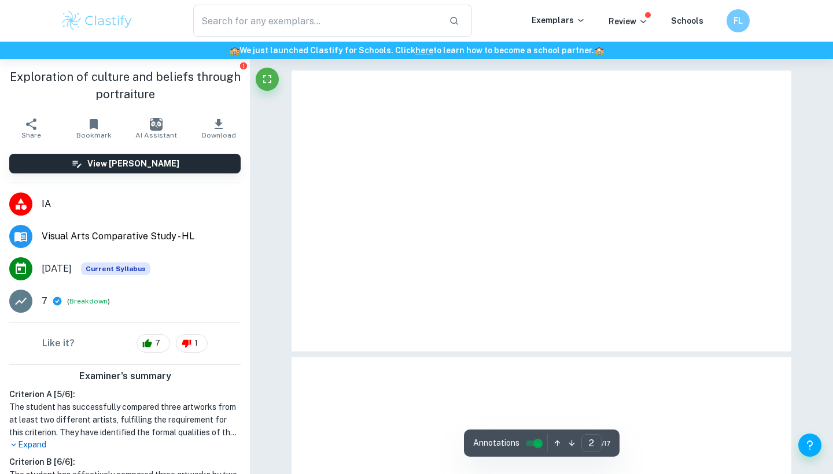
type input "1"
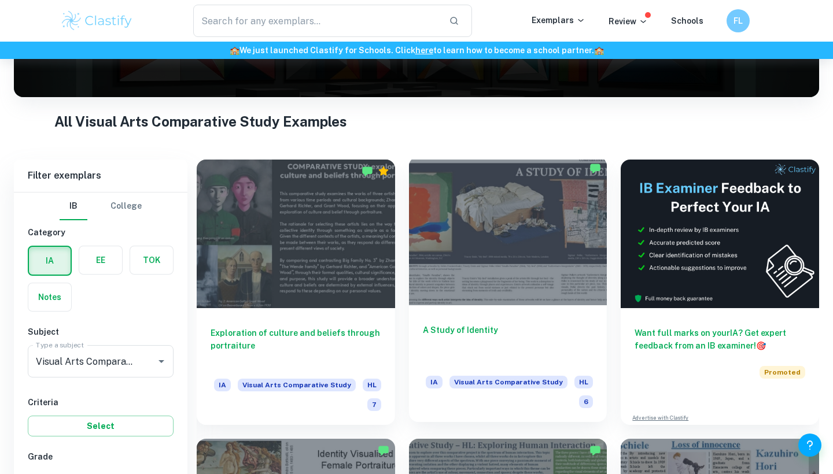
scroll to position [227, 0]
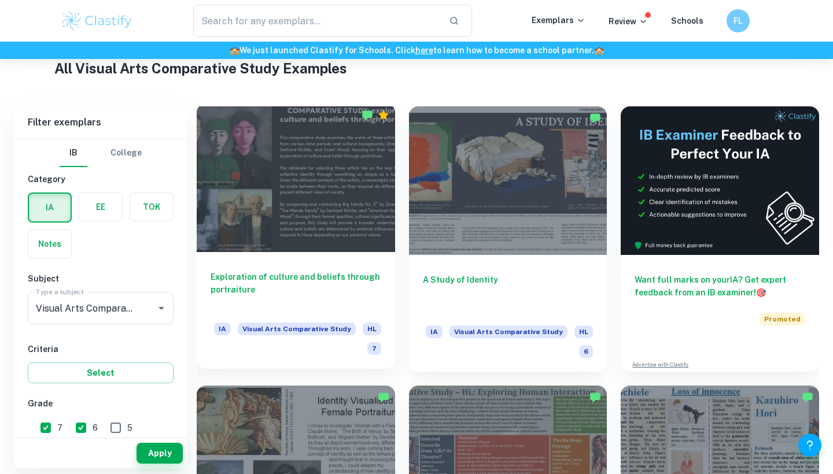
click at [301, 197] on div at bounding box center [296, 178] width 198 height 149
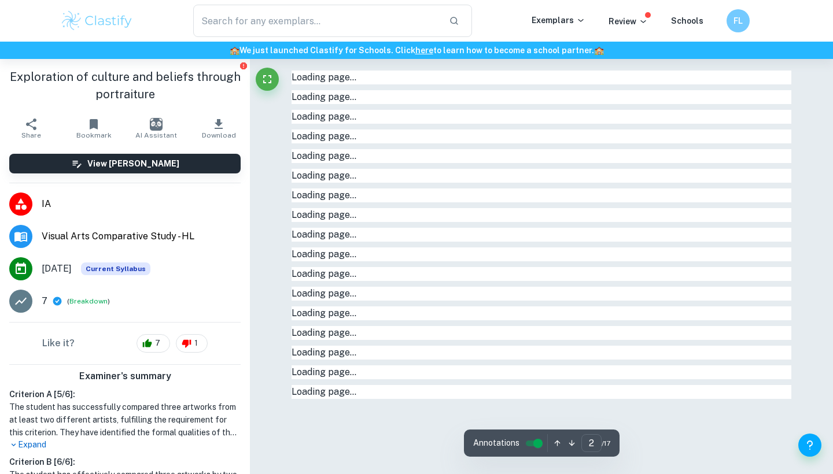
type input "1"
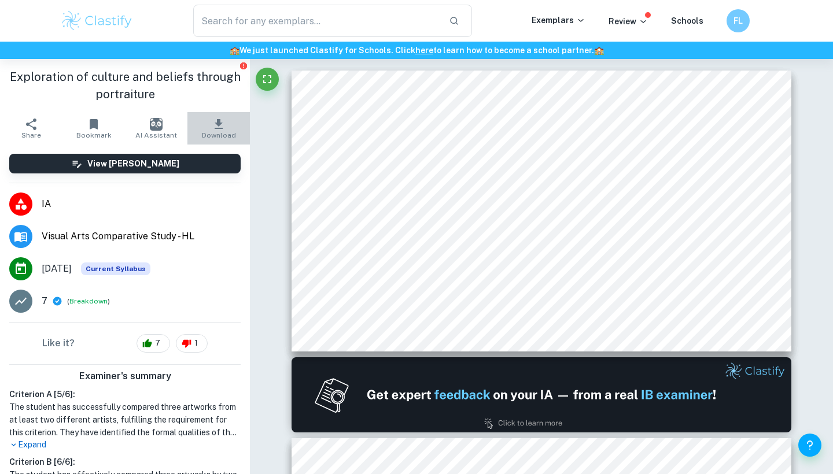
click at [219, 120] on icon "button" at bounding box center [219, 124] width 8 height 10
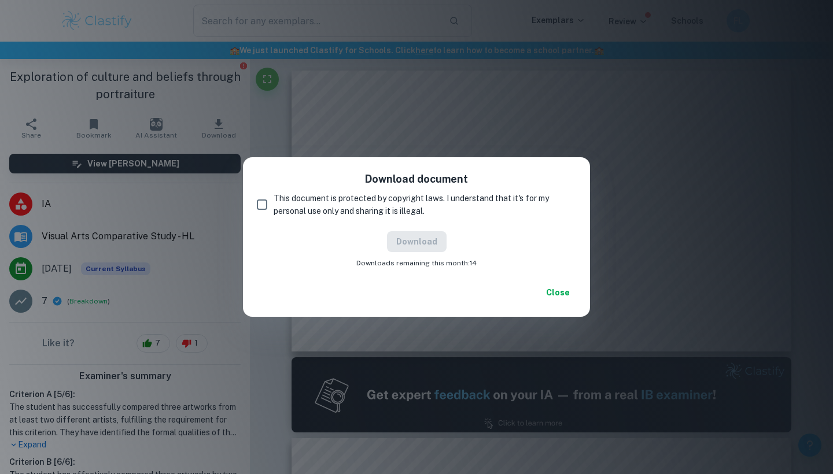
click at [261, 200] on input "This document is protected by copyright laws. I understand that it's for my per…" at bounding box center [261, 204] width 23 height 23
checkbox input "true"
click at [429, 238] on button "Download" at bounding box center [417, 241] width 60 height 21
